Goal: Communication & Community: Answer question/provide support

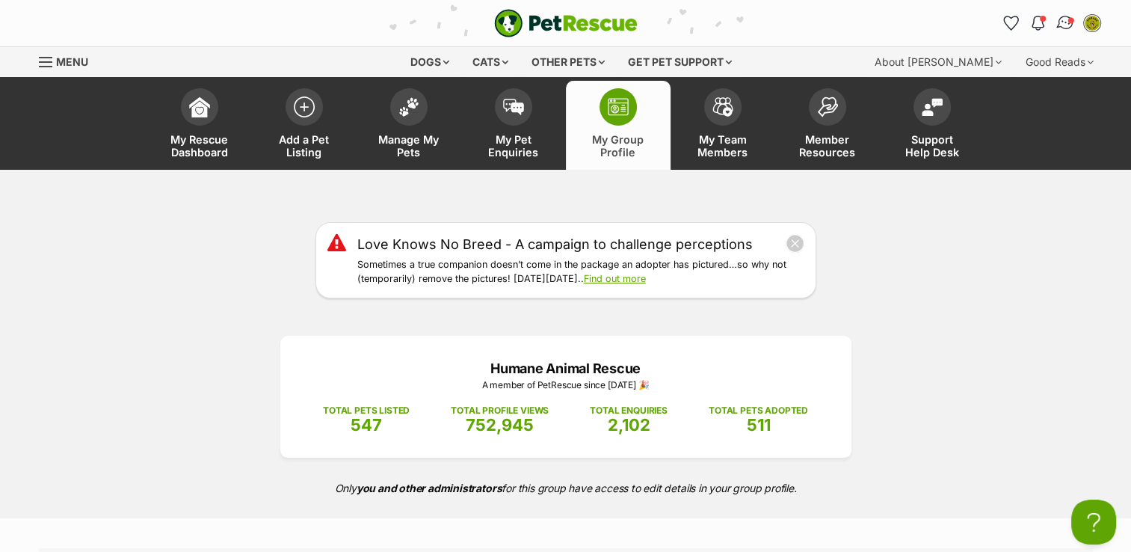
click at [1065, 27] on img "Conversations" at bounding box center [1065, 22] width 20 height 19
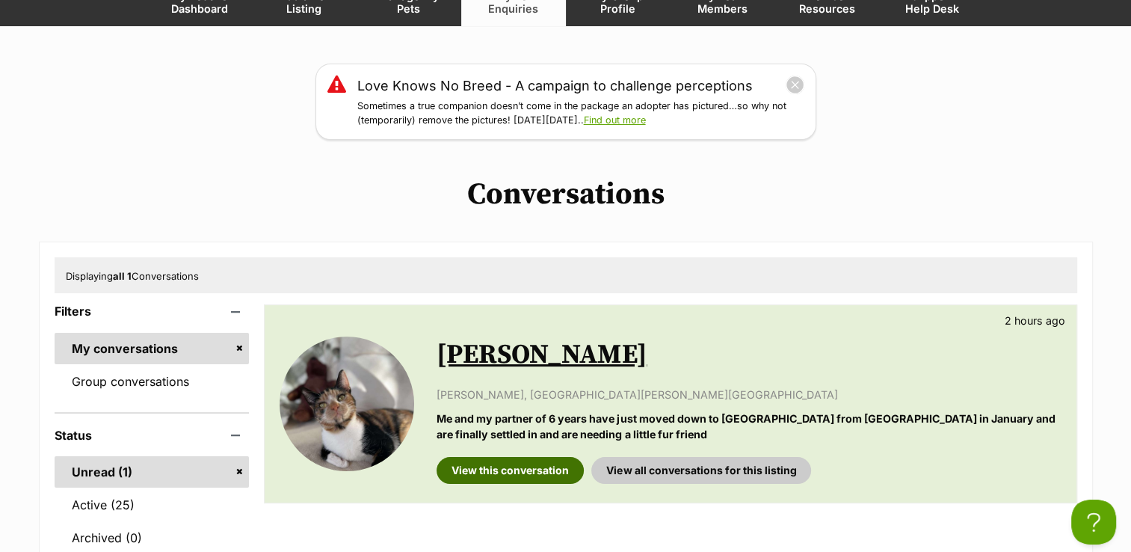
click at [494, 475] on link "View this conversation" at bounding box center [510, 470] width 147 height 27
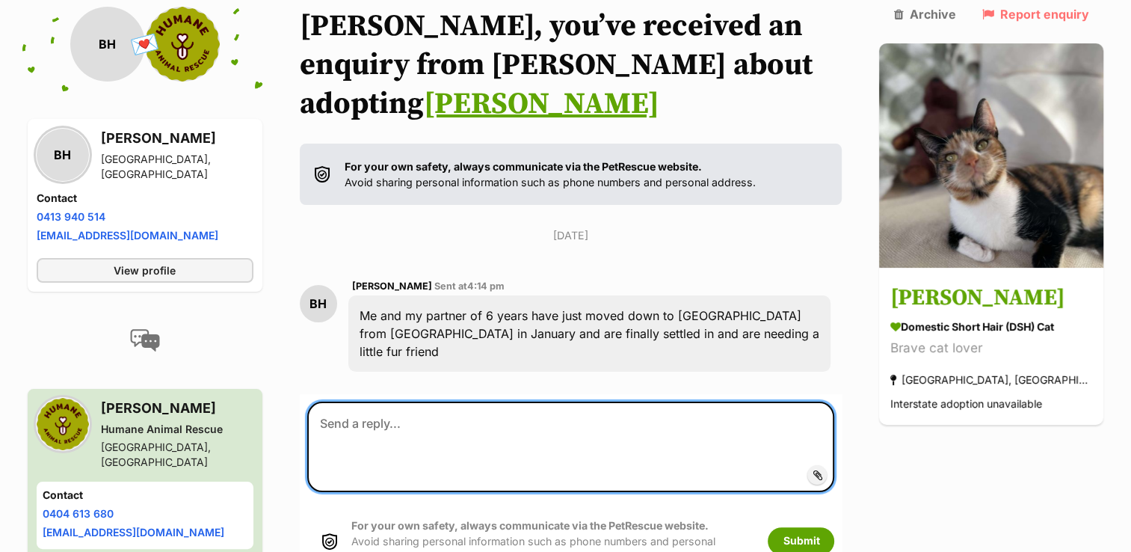
click at [501, 402] on textarea at bounding box center [571, 447] width 528 height 90
paste textarea "Hi <name>, you incredible human choosing to save a life! We are so excited you …"
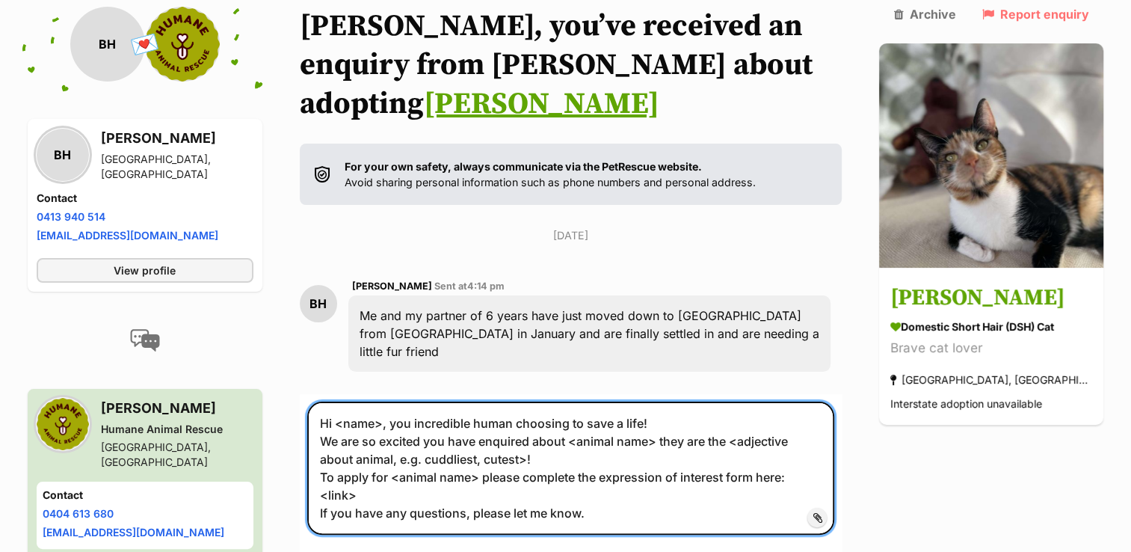
drag, startPoint x: 840, startPoint y: 419, endPoint x: 800, endPoint y: 422, distance: 40.5
click at [800, 422] on textarea "Hi <name>, you incredible human choosing to save a life! We are so excited you …" at bounding box center [571, 468] width 528 height 132
paste textarea "[URL][DOMAIN_NAME]"
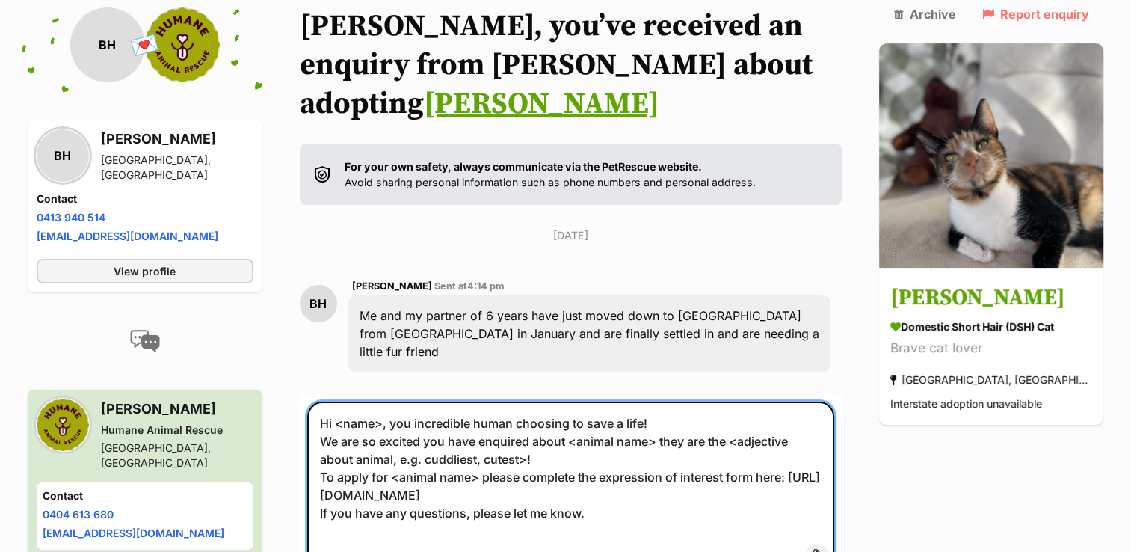
drag, startPoint x: 389, startPoint y: 369, endPoint x: 347, endPoint y: 366, distance: 41.9
click at [347, 402] on textarea "Hi <name>, you incredible human choosing to save a life! We are so excited you …" at bounding box center [571, 486] width 528 height 168
drag, startPoint x: 670, startPoint y: 385, endPoint x: 584, endPoint y: 378, distance: 86.2
click at [584, 402] on textarea "Hi [PERSON_NAME], you incredible human choosing to save a life! We are so excit…" at bounding box center [571, 486] width 528 height 168
drag, startPoint x: 579, startPoint y: 384, endPoint x: 665, endPoint y: 384, distance: 86.7
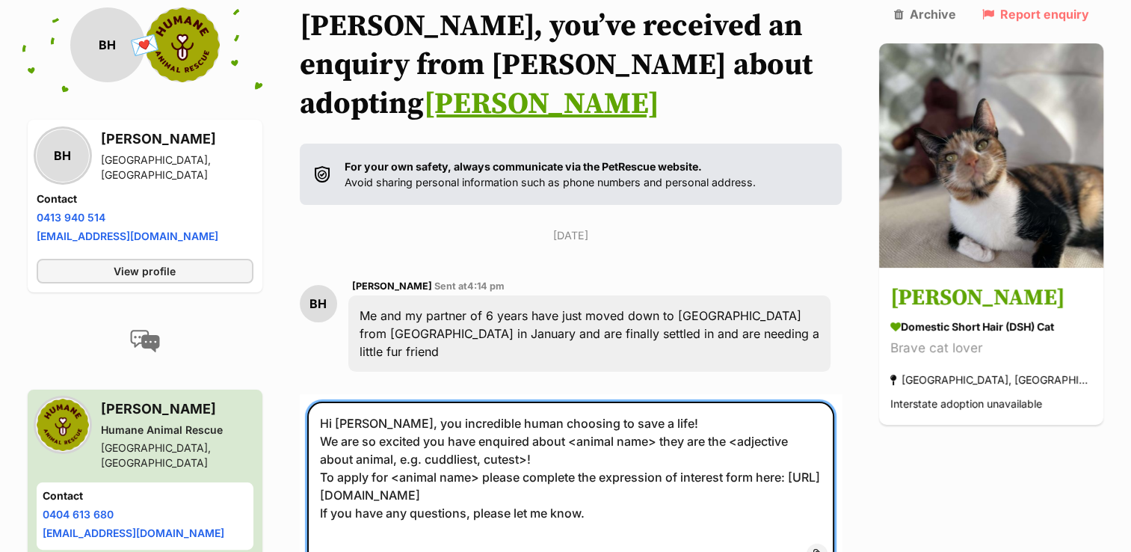
click at [665, 402] on textarea "Hi [PERSON_NAME], you incredible human choosing to save a life! We are so excit…" at bounding box center [571, 486] width 528 height 168
drag, startPoint x: 701, startPoint y: 381, endPoint x: 455, endPoint y: 407, distance: 248.0
click at [455, 407] on textarea "Hi [PERSON_NAME], you incredible human choosing to save a life! We are so excit…" at bounding box center [571, 486] width 528 height 168
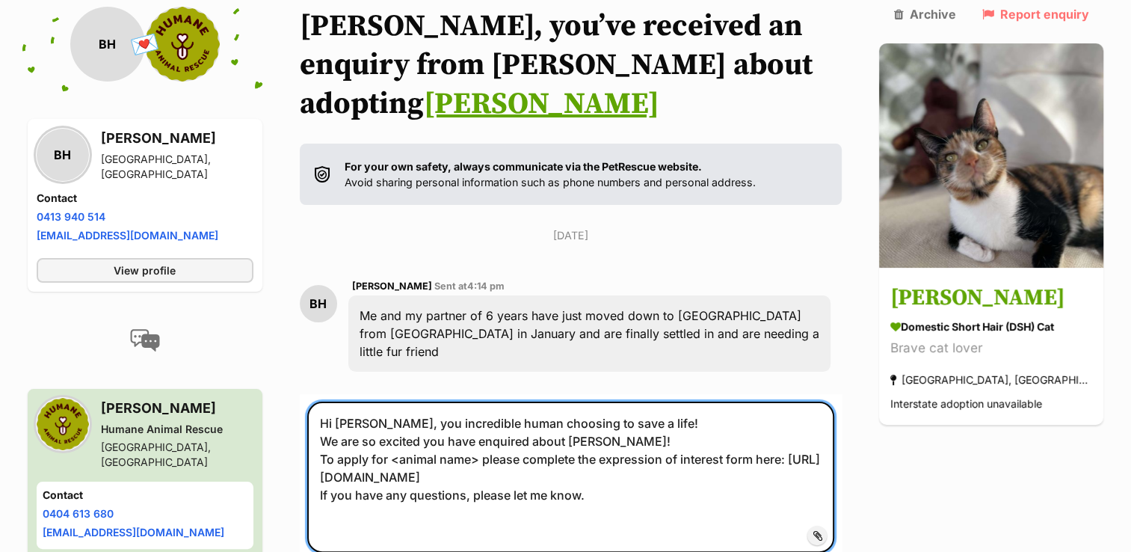
drag, startPoint x: 490, startPoint y: 402, endPoint x: 402, endPoint y: 404, distance: 87.5
click at [402, 404] on textarea "Hi [PERSON_NAME], you incredible human choosing to save a life! We are so excit…" at bounding box center [571, 477] width 528 height 150
click at [532, 409] on textarea "Hi [PERSON_NAME], you incredible human choosing to save a life! We are so excit…" at bounding box center [571, 477] width 528 height 150
click at [631, 453] on textarea "Hi [PERSON_NAME], you incredible human choosing to save a life! We are so excit…" at bounding box center [571, 477] width 528 height 150
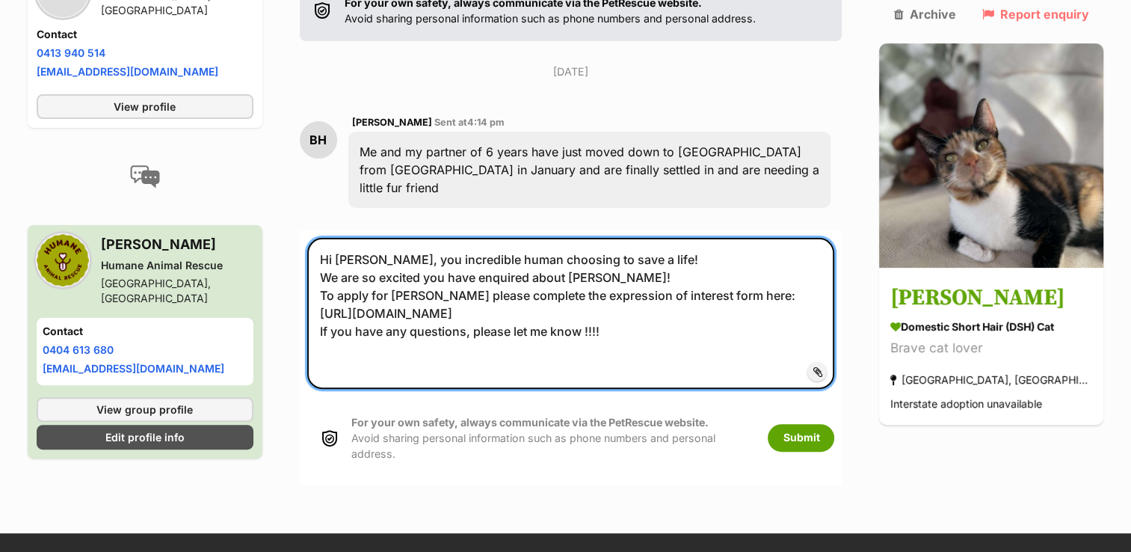
scroll to position [349, 0]
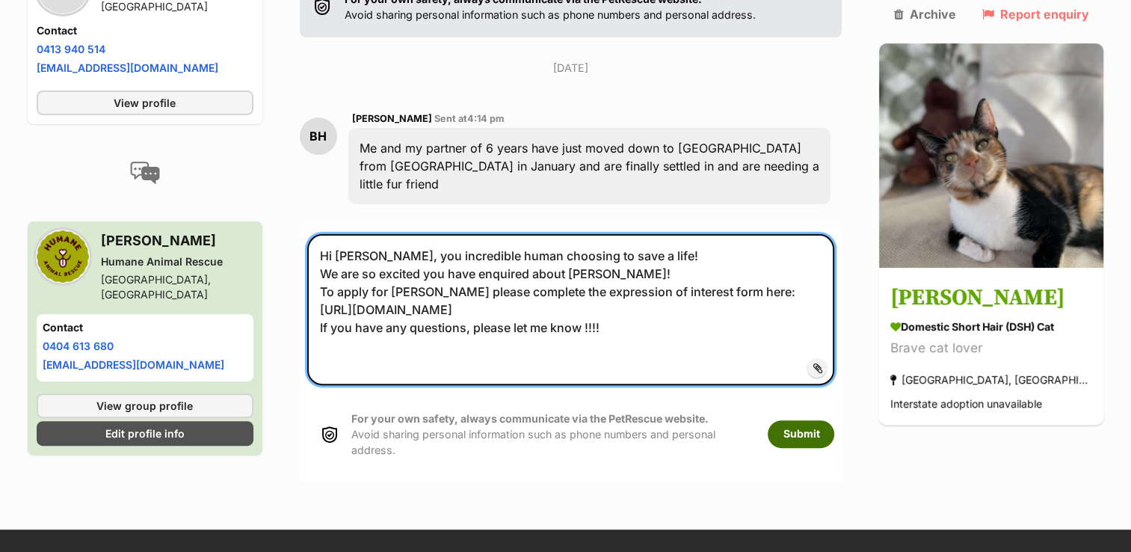
type textarea "Hi [PERSON_NAME], you incredible human choosing to save a life! We are so excit…"
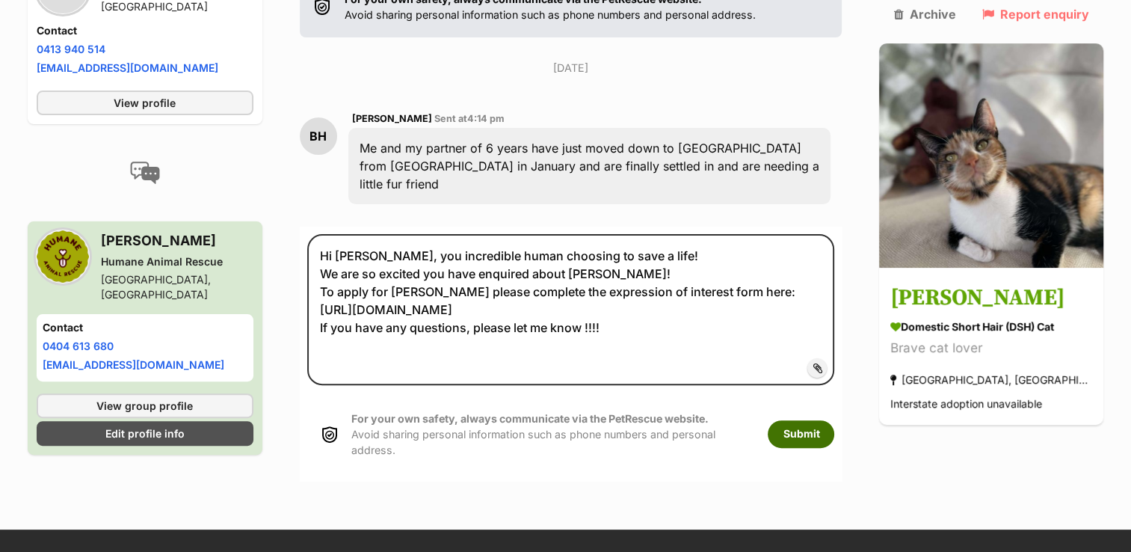
click at [816, 420] on button "Submit" at bounding box center [801, 433] width 67 height 27
